Goal: Task Accomplishment & Management: Complete application form

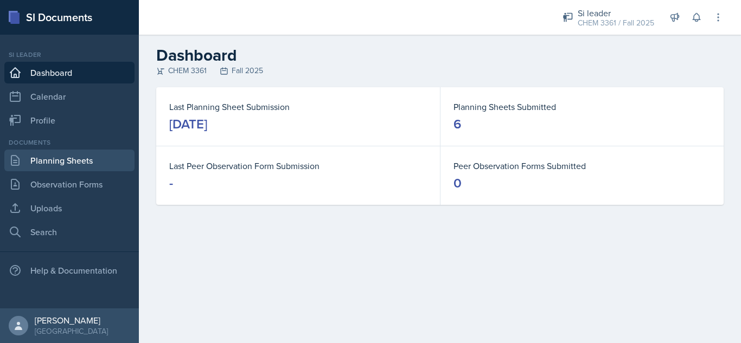
click at [72, 157] on link "Planning Sheets" at bounding box center [69, 161] width 130 height 22
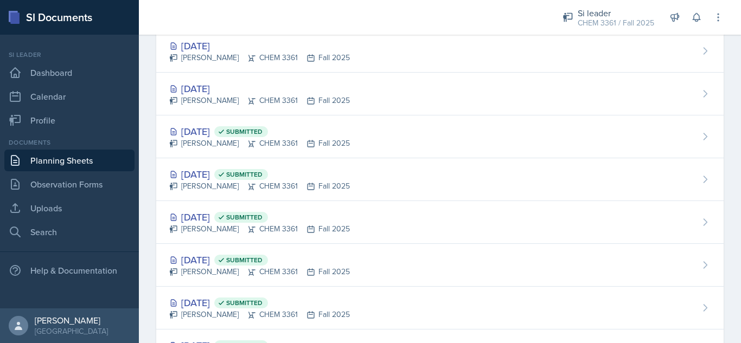
scroll to position [164, 0]
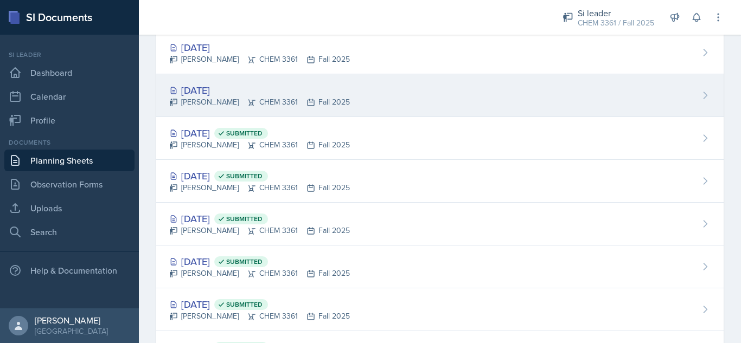
click at [403, 92] on div "[DATE] [PERSON_NAME] CHEM 3361 Fall 2025" at bounding box center [439, 95] width 567 height 43
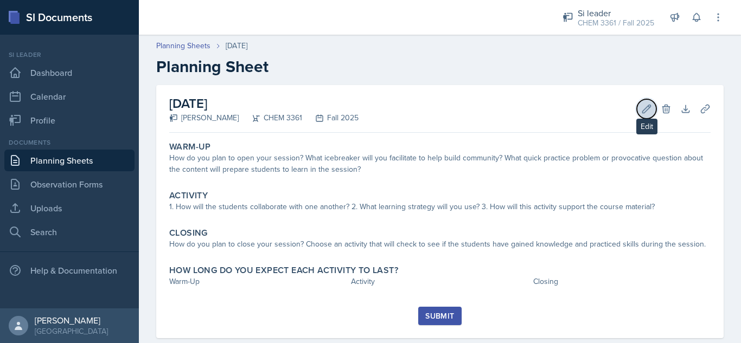
click at [641, 114] on icon at bounding box center [646, 109] width 11 height 11
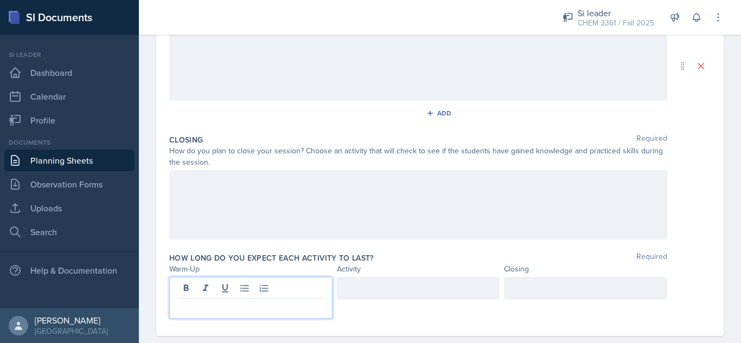
scroll to position [278, 0]
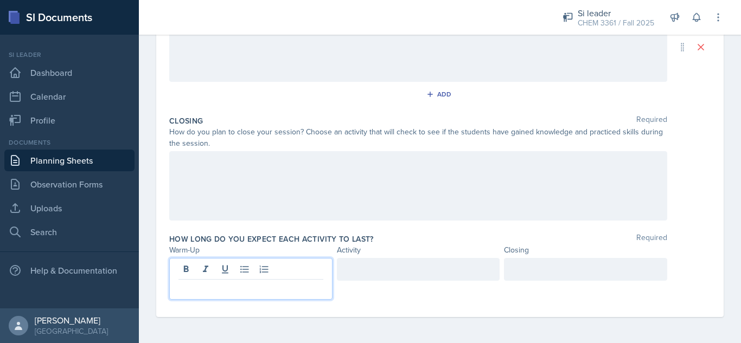
click at [231, 287] on p at bounding box center [250, 288] width 145 height 13
click at [353, 272] on div at bounding box center [418, 269] width 163 height 23
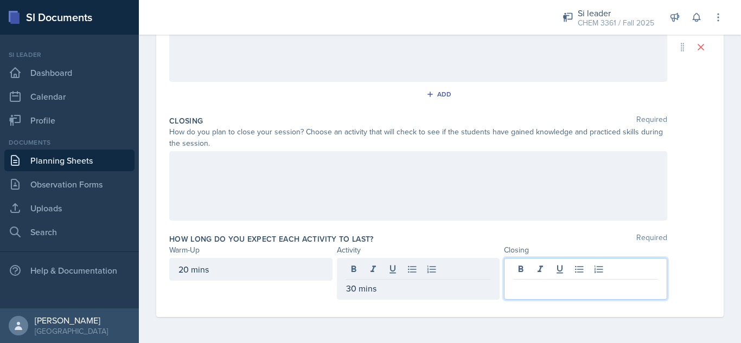
click at [532, 272] on div at bounding box center [585, 279] width 163 height 42
click at [728, 207] on div "Date [DATE] [DATE] 31 1 2 3 4 5 6 7 8 9 10 11 12 13 14 15 16 17 18 19 20 21 22 …" at bounding box center [440, 75] width 602 height 536
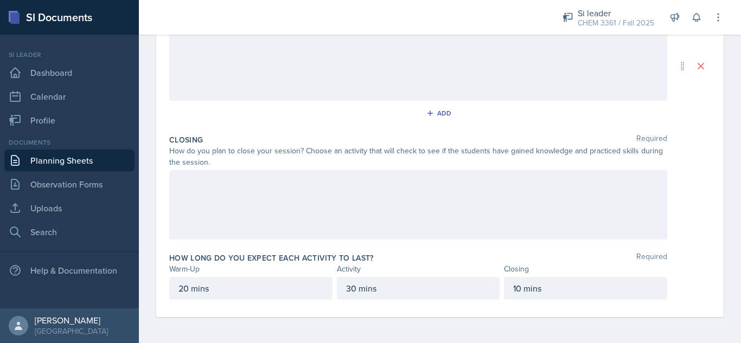
scroll to position [259, 0]
click at [569, 194] on div at bounding box center [418, 204] width 498 height 69
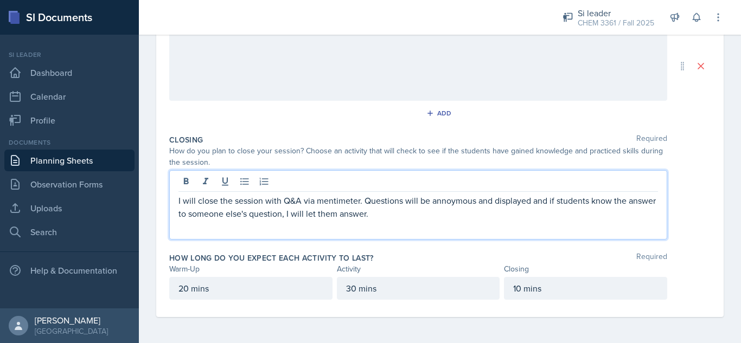
click at [443, 202] on p "I will close the session with Q&A via mentimeter. Questions will be annoymous a…" at bounding box center [417, 207] width 479 height 26
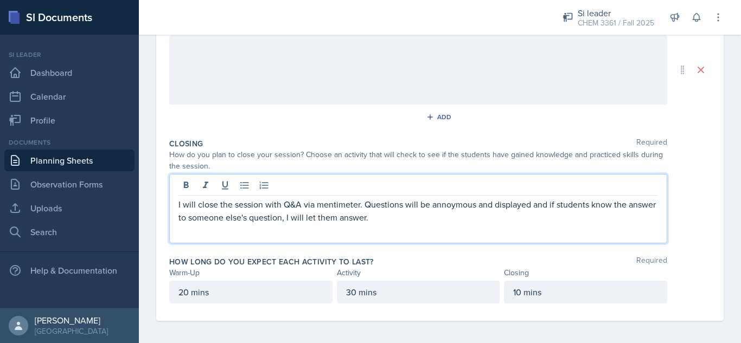
scroll to position [255, 0]
click at [428, 222] on p "I will close the session with Q&A via mentimeter. Questions will be anonymous a…" at bounding box center [417, 211] width 479 height 26
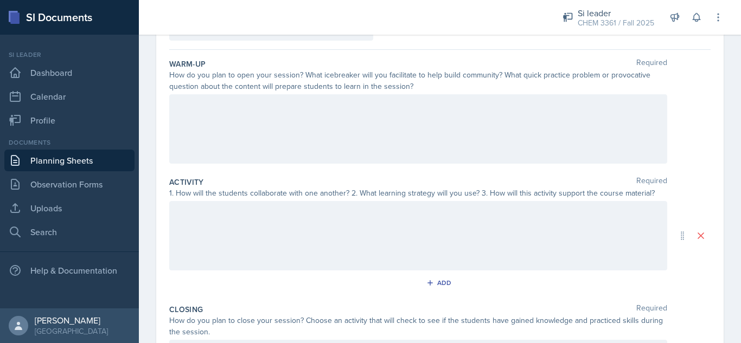
scroll to position [108, 0]
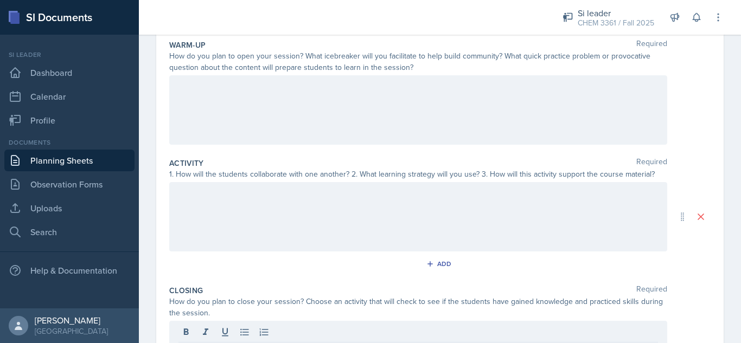
click at [551, 93] on p at bounding box center [417, 86] width 479 height 13
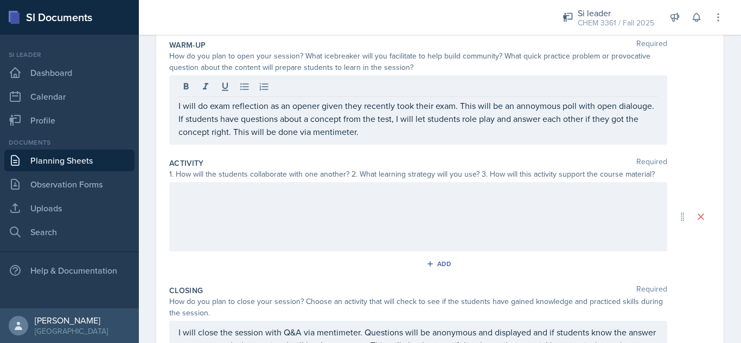
click at [328, 203] on div at bounding box center [418, 216] width 498 height 69
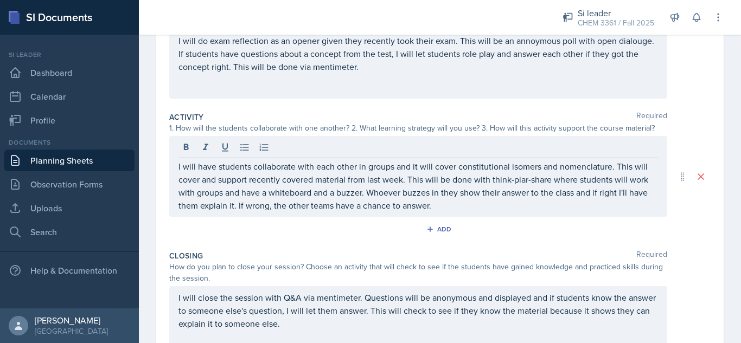
scroll to position [151, 0]
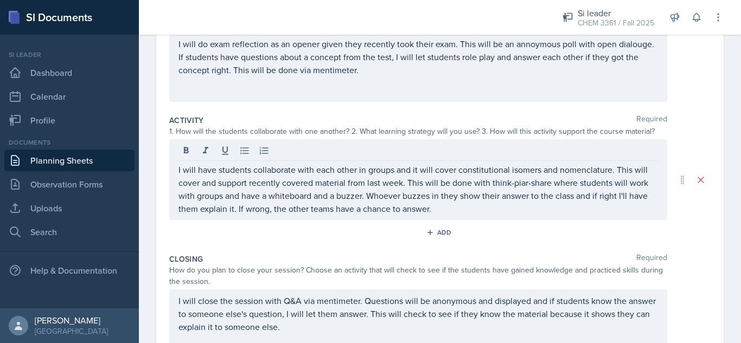
click at [521, 186] on p "I will have students collaborate with each other in groups and it will cover co…" at bounding box center [417, 189] width 479 height 52
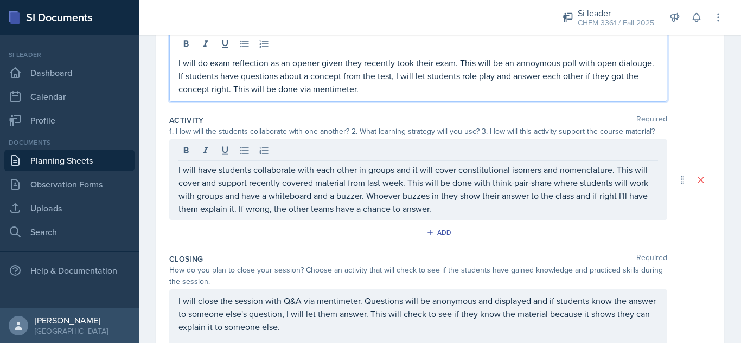
drag, startPoint x: 359, startPoint y: 74, endPoint x: 192, endPoint y: 75, distance: 167.0
click at [192, 75] on p "I will do exam reflection as an opener given they recently took their exam. Thi…" at bounding box center [417, 75] width 479 height 39
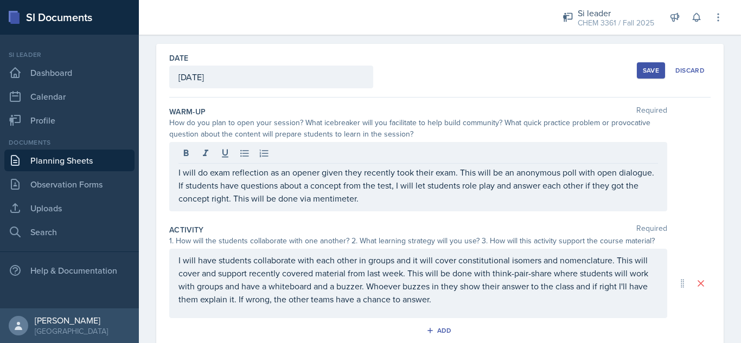
scroll to position [37, 0]
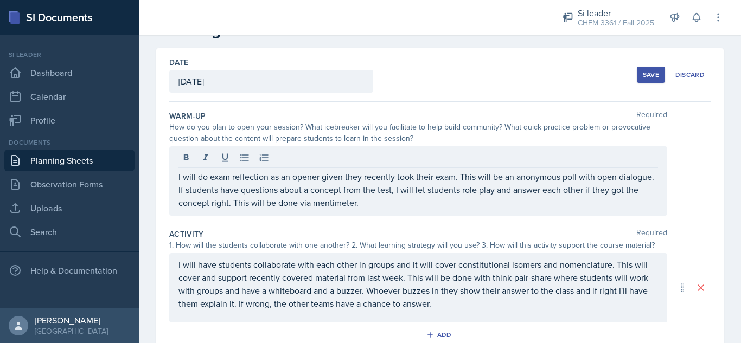
click at [637, 72] on button "Save" at bounding box center [651, 75] width 28 height 16
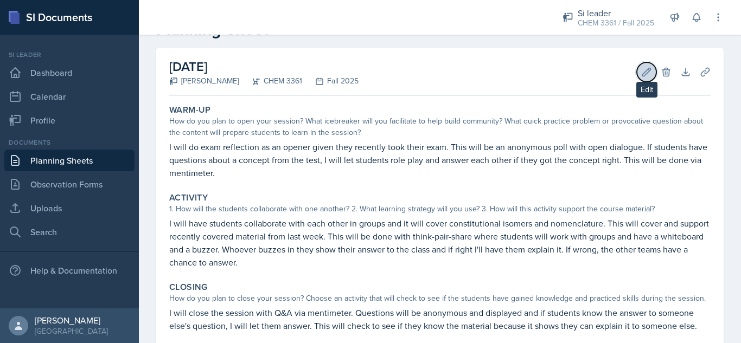
click at [641, 74] on icon at bounding box center [646, 72] width 11 height 11
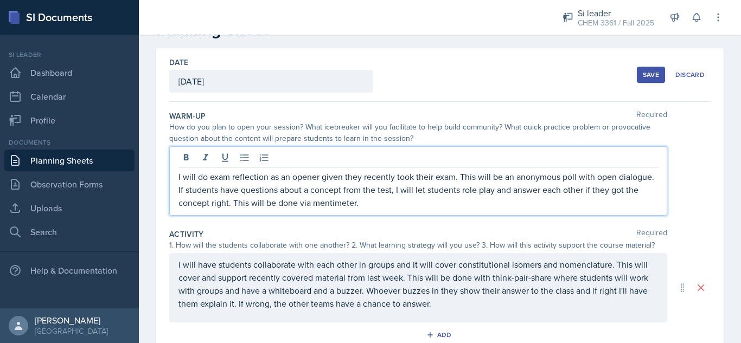
click at [405, 187] on p "I will do exam reflection as an opener given they recently took their exam. Thi…" at bounding box center [417, 189] width 479 height 39
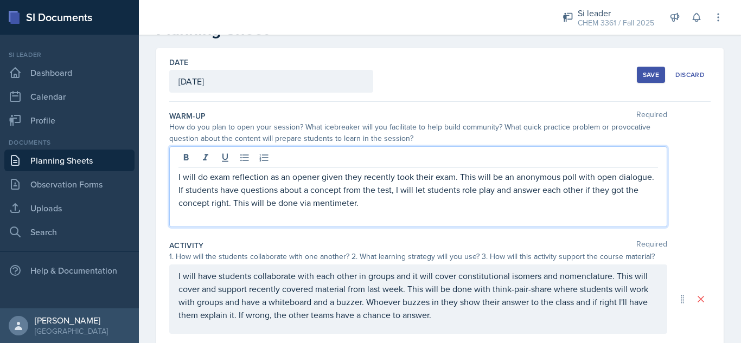
paste div
click at [643, 72] on div "Save" at bounding box center [651, 74] width 16 height 9
